Goal: Ask a question

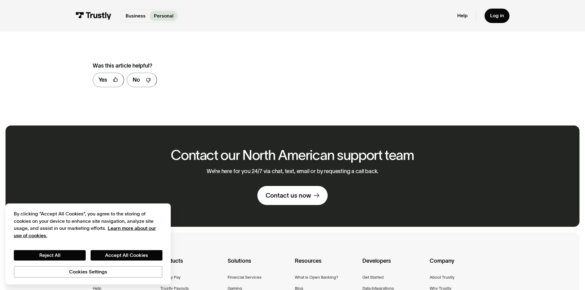
scroll to position [215, 0]
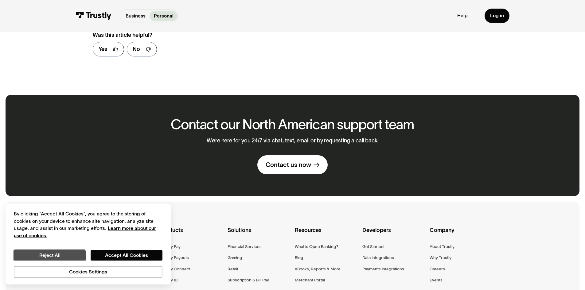
click at [72, 257] on button "Reject All" at bounding box center [50, 255] width 72 height 10
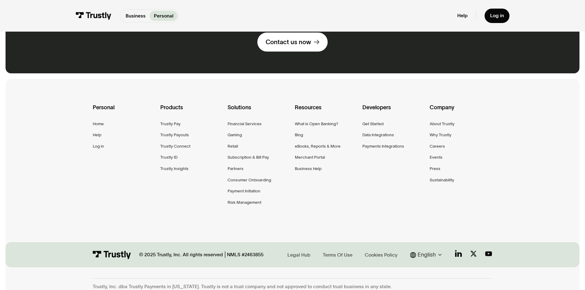
scroll to position [339, 0]
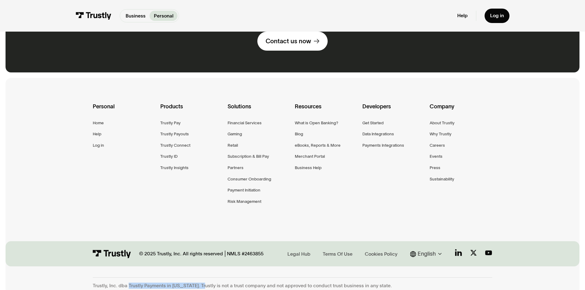
drag, startPoint x: 132, startPoint y: 281, endPoint x: 201, endPoint y: 281, distance: 69.1
click at [201, 283] on div "Trustly, Inc. dba Trustly Payments in [US_STATE]. Trustly is not a trust compan…" at bounding box center [292, 286] width 399 height 6
click at [163, 284] on div "Trustly, Inc. dba Trustly Payments in [US_STATE]. Trustly is not a trust compan…" at bounding box center [292, 286] width 399 height 6
drag, startPoint x: 164, startPoint y: 281, endPoint x: 128, endPoint y: 279, distance: 36.3
click at [128, 283] on div "Trustly, Inc. dba Trustly Payments in [US_STATE]. Trustly is not a trust compan…" at bounding box center [292, 286] width 399 height 6
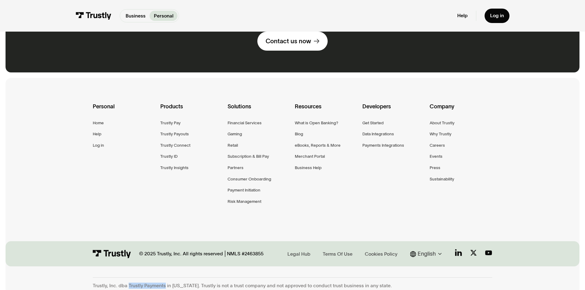
copy div "Trustly Payments"
click at [97, 120] on div "Home" at bounding box center [98, 123] width 11 height 7
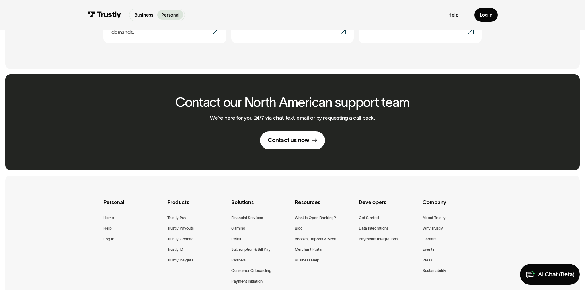
scroll to position [399, 0]
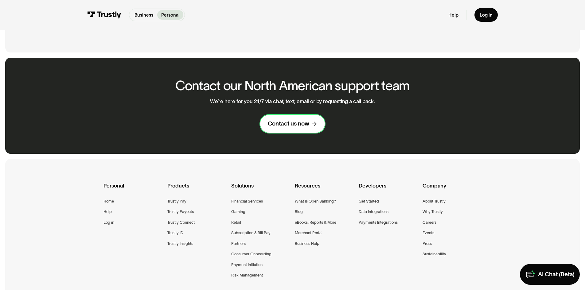
click at [306, 123] on link "Contact us now" at bounding box center [292, 124] width 65 height 18
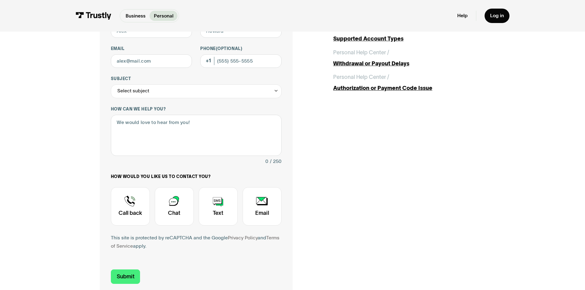
scroll to position [123, 0]
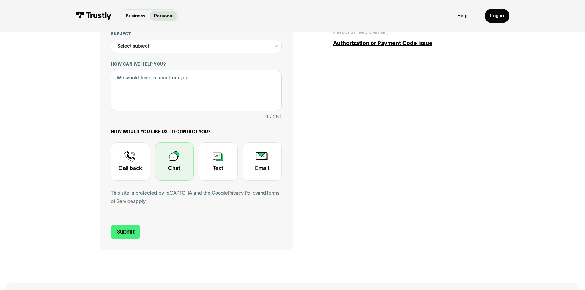
click at [179, 163] on div "Contact Trustly Support" at bounding box center [174, 162] width 39 height 38
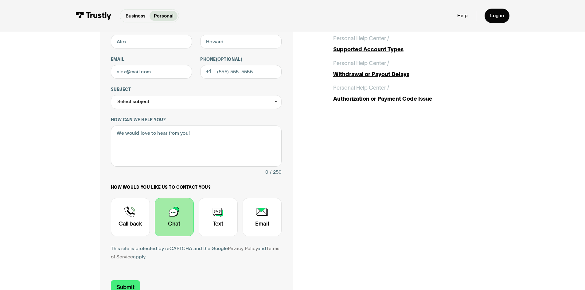
scroll to position [0, 0]
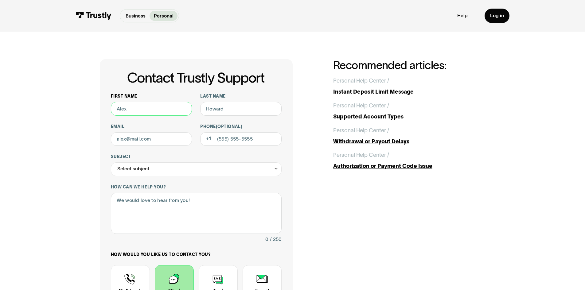
click at [134, 113] on input "First name" at bounding box center [151, 109] width 81 height 14
type input "[PERSON_NAME]"
type input "[EMAIL_ADDRESS][DOMAIN_NAME]"
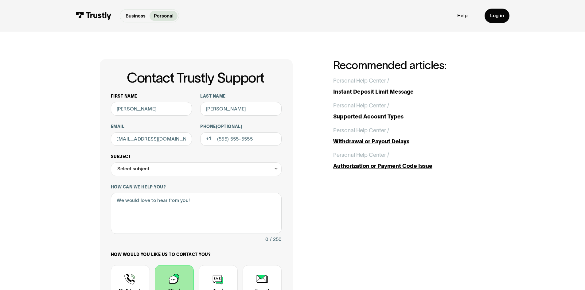
click at [274, 171] on icon "Contact Trustly Support" at bounding box center [276, 168] width 5 height 5
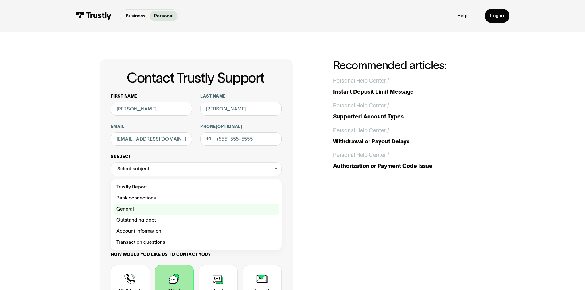
click at [142, 211] on div "Contact Trustly Support" at bounding box center [196, 209] width 165 height 11
type input "*******"
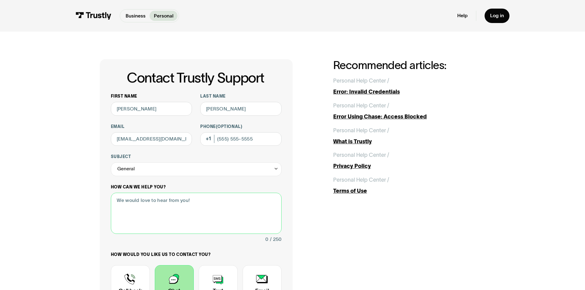
click at [142, 204] on textarea "How can we help you?" at bounding box center [196, 213] width 171 height 41
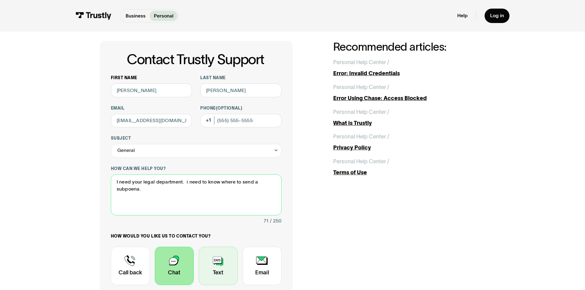
scroll to position [92, 0]
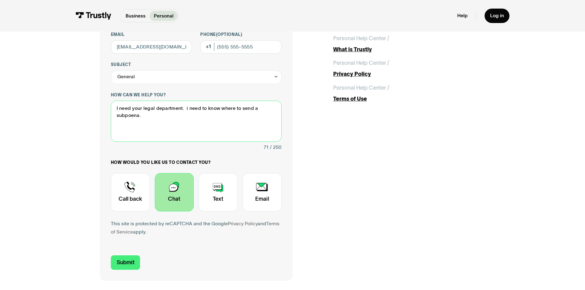
type textarea "I need your legal department. i need to know where to send a subpoena."
click at [170, 187] on div "Contact Trustly Support" at bounding box center [174, 192] width 39 height 38
click at [127, 266] on input "Submit" at bounding box center [125, 263] width 29 height 14
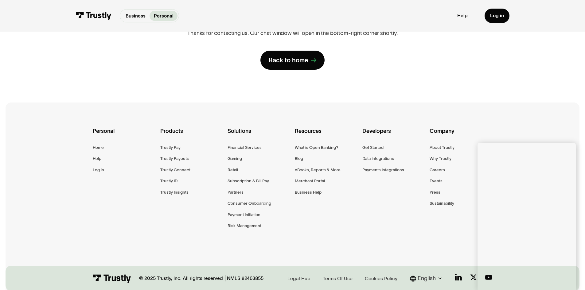
scroll to position [0, 0]
